Goal: Task Accomplishment & Management: Manage account settings

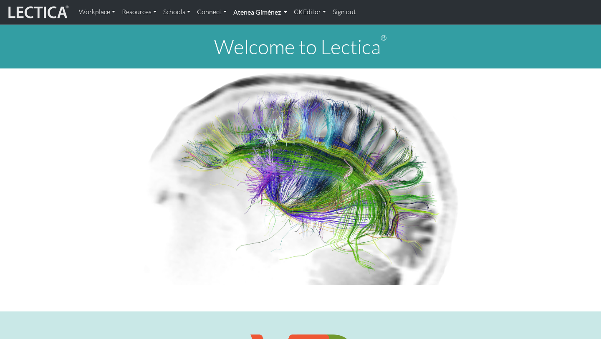
click at [272, 15] on link "Atenea Giménez" at bounding box center [260, 12] width 61 height 18
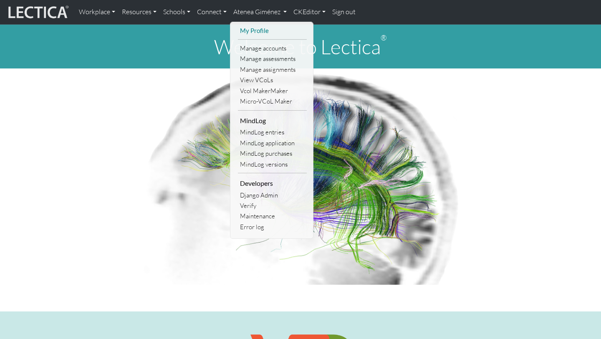
click at [267, 34] on link "My Profile" at bounding box center [272, 30] width 69 height 10
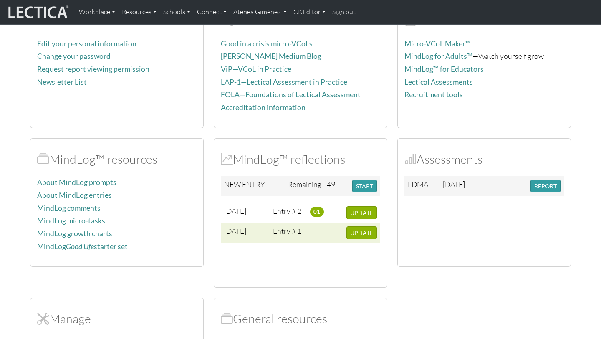
scroll to position [87, 0]
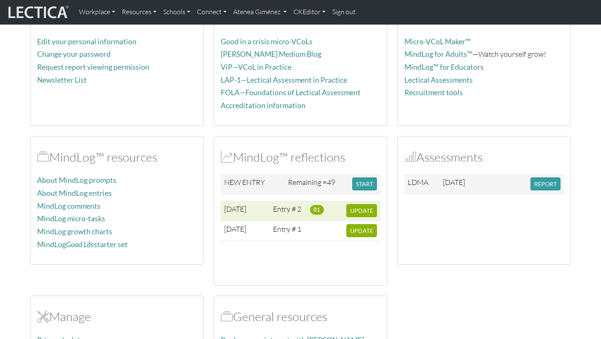
click at [315, 208] on span "01" at bounding box center [317, 209] width 14 height 9
click at [363, 214] on button "UPDATE" at bounding box center [361, 210] width 30 height 13
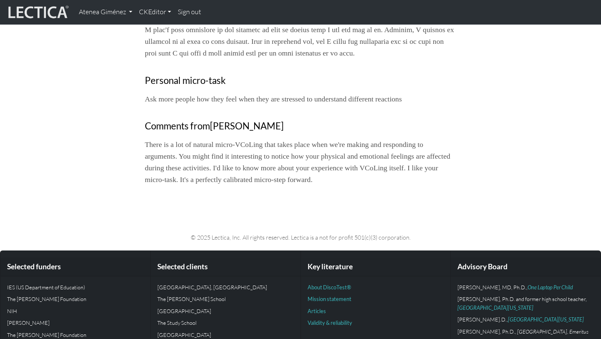
scroll to position [518, 0]
